Goal: Transaction & Acquisition: Purchase product/service

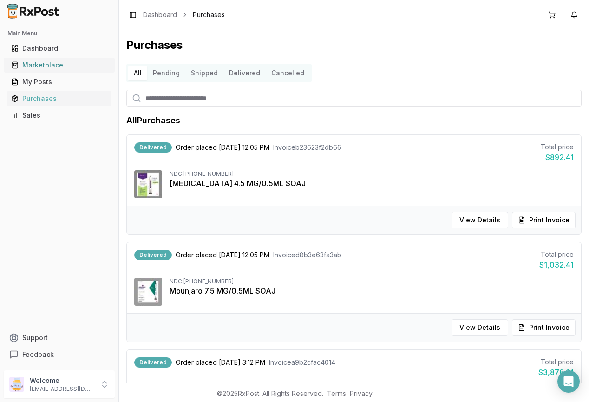
click at [44, 66] on div "Marketplace" at bounding box center [59, 64] width 96 height 9
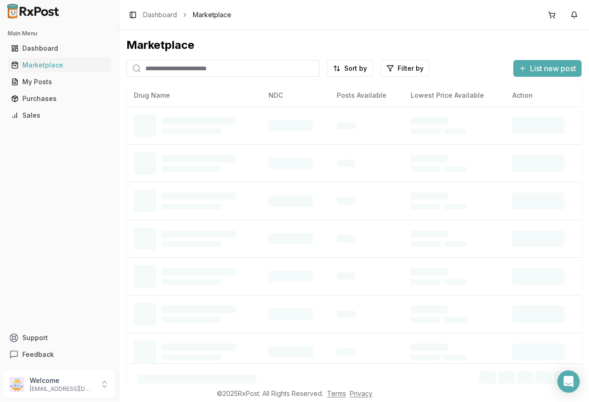
click at [243, 66] on input "search" at bounding box center [222, 68] width 193 height 17
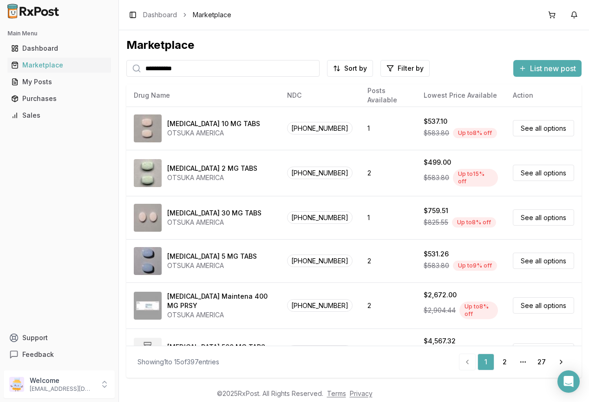
type input "**********"
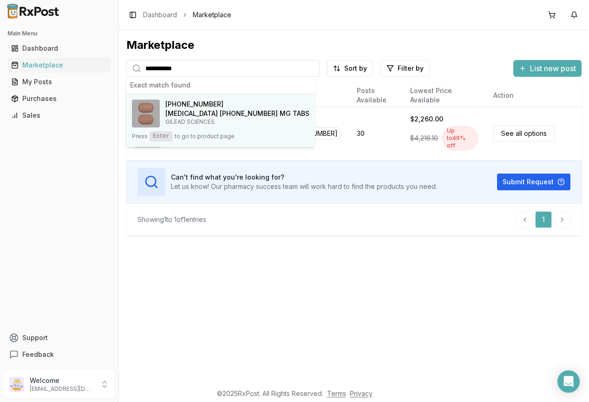
click at [188, 114] on h4 "[MEDICAL_DATA] [PHONE_NUMBER] MG TABS" at bounding box center [237, 113] width 144 height 9
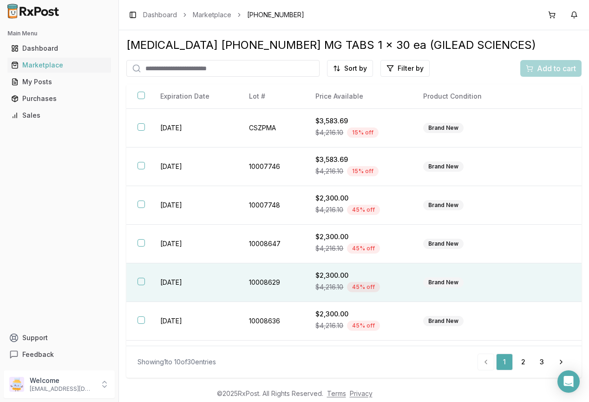
click at [160, 282] on td "[DATE]" at bounding box center [193, 282] width 88 height 39
click at [555, 70] on span "Add to cart" at bounding box center [556, 68] width 39 height 11
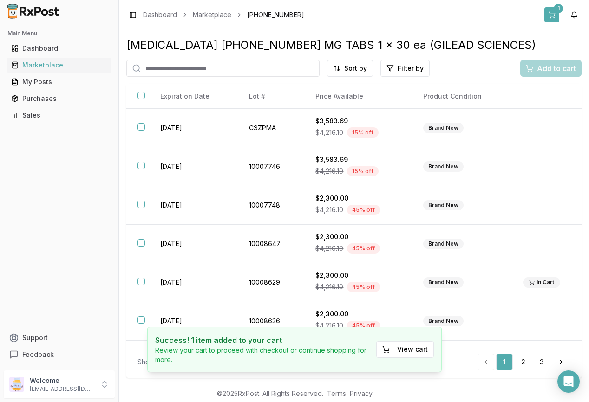
click at [556, 13] on button "1" at bounding box center [552, 14] width 15 height 15
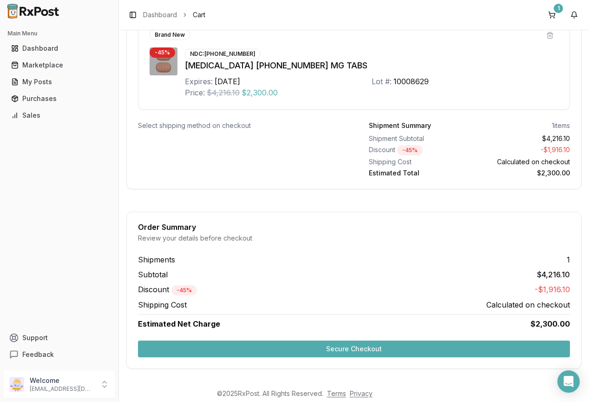
scroll to position [209, 0]
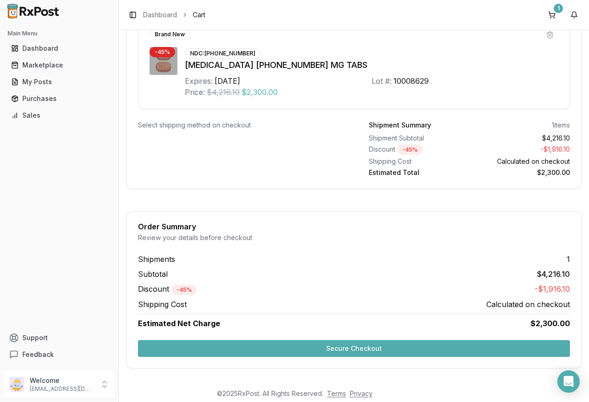
click at [347, 347] on button "Secure Checkout" at bounding box center [354, 348] width 432 height 17
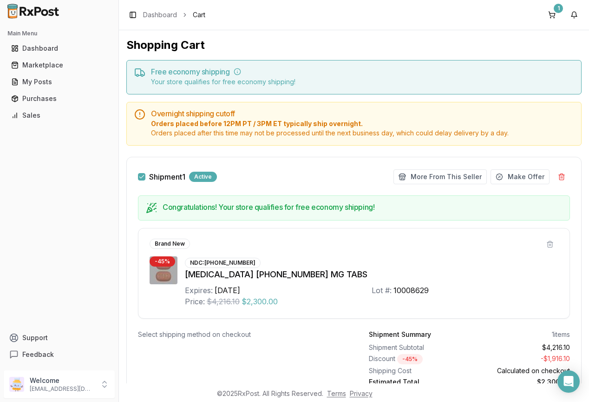
scroll to position [0, 0]
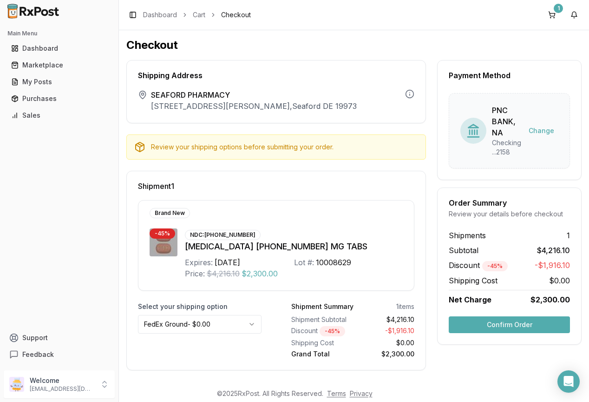
scroll to position [2, 0]
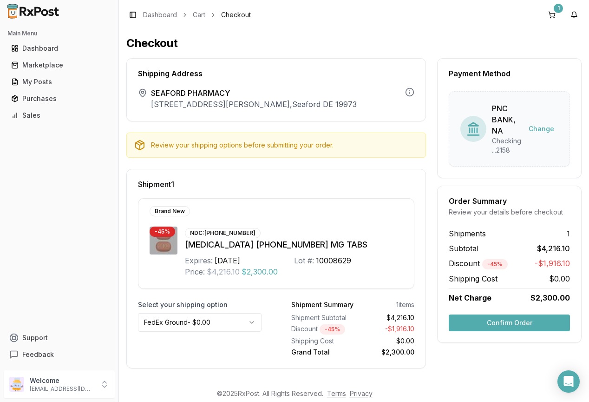
click at [234, 321] on html "Main Menu Dashboard Marketplace My Posts Purchases Sales Support Feedback Welco…" at bounding box center [294, 201] width 589 height 402
click at [535, 323] on button "Confirm Order" at bounding box center [509, 322] width 121 height 17
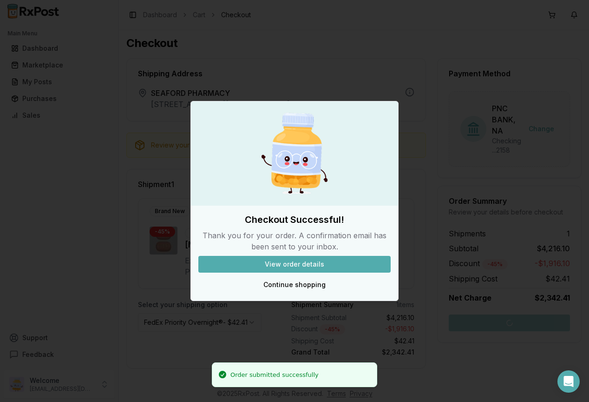
click at [320, 265] on button "View order details" at bounding box center [294, 264] width 192 height 17
